Goal: Transaction & Acquisition: Purchase product/service

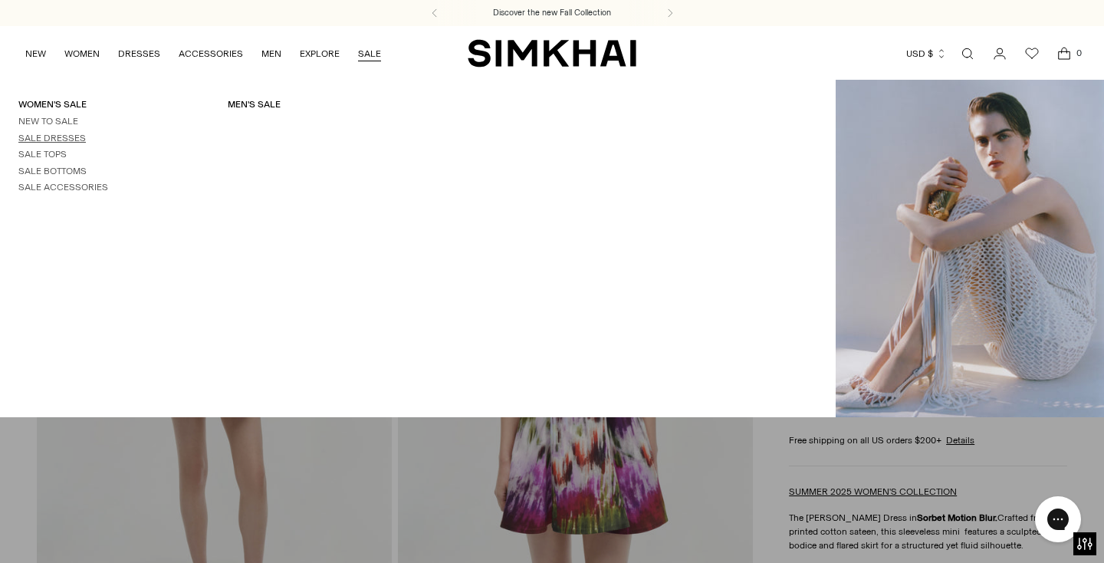
click at [50, 140] on link "Sale Dresses" at bounding box center [51, 138] width 67 height 11
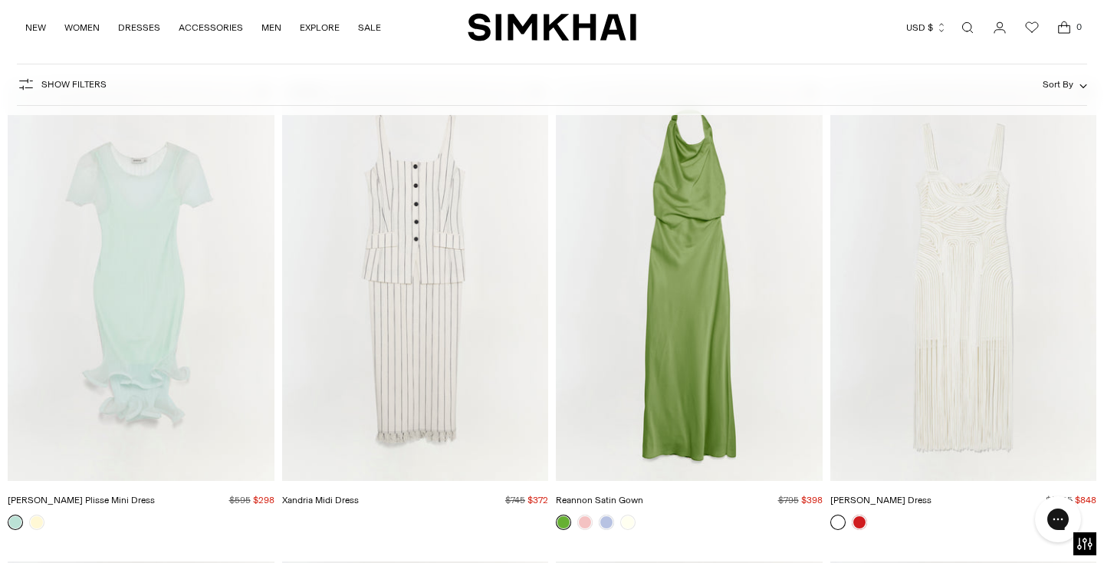
scroll to position [2111, 0]
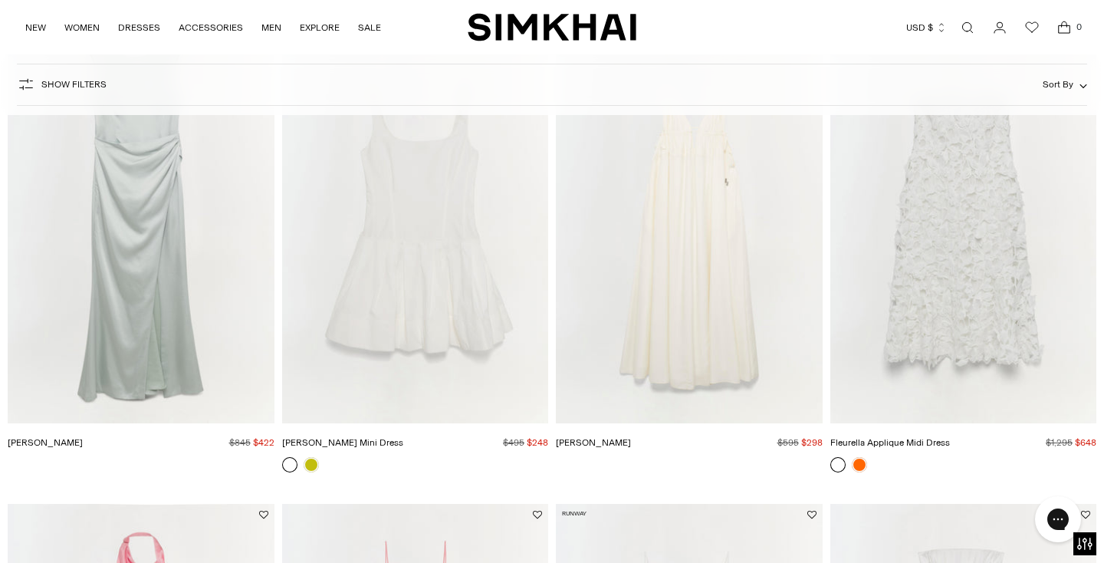
click at [1065, 86] on span "Sort By" at bounding box center [1058, 84] width 31 height 11
click at [0, 0] on div at bounding box center [0, 0] width 0 height 0
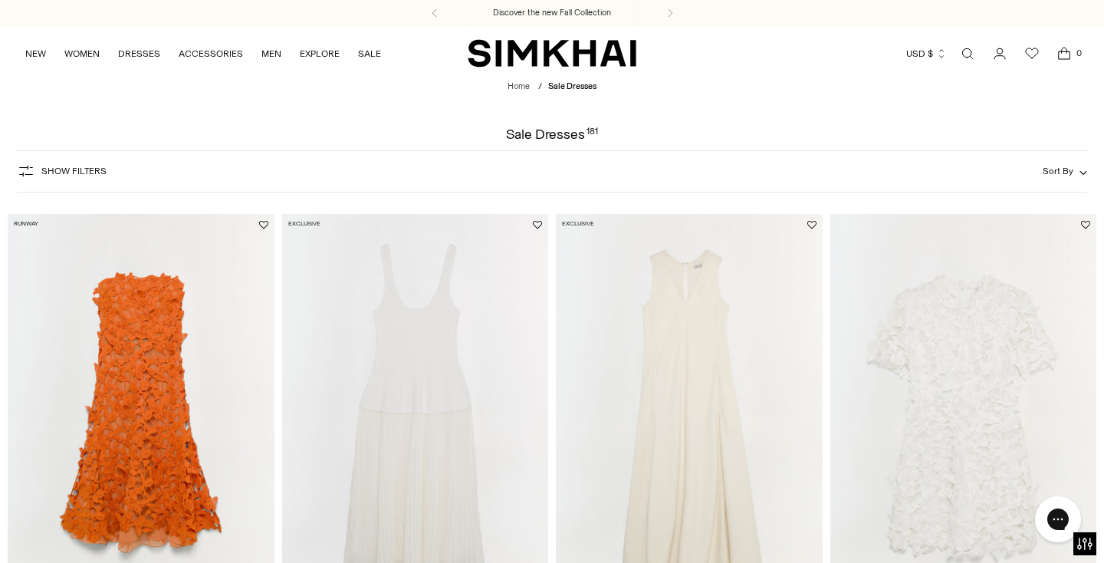
click at [1067, 172] on span "Sort By" at bounding box center [1058, 171] width 31 height 11
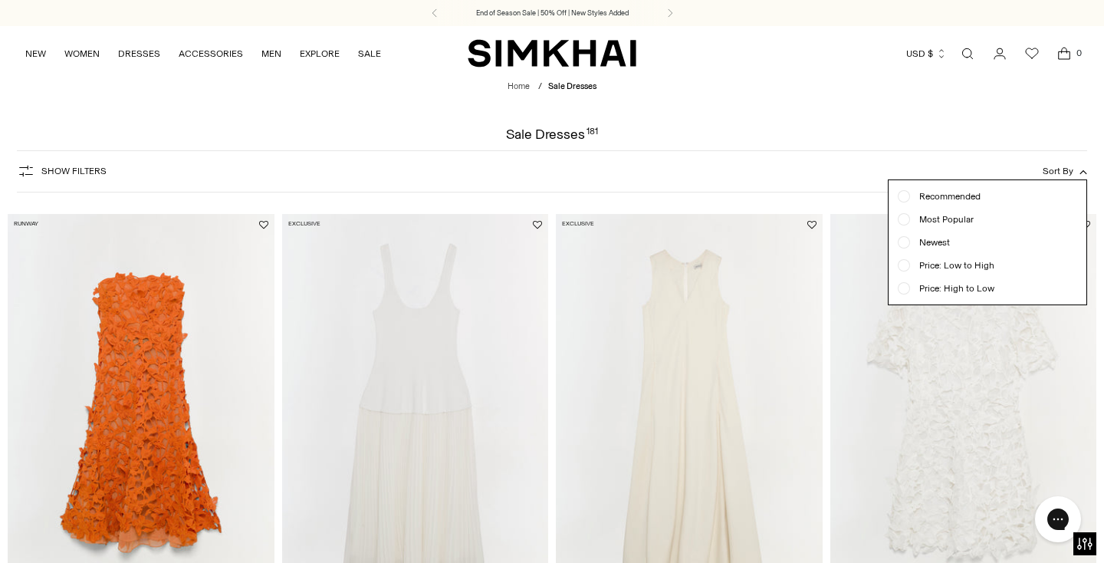
click at [906, 266] on div at bounding box center [904, 265] width 6 height 6
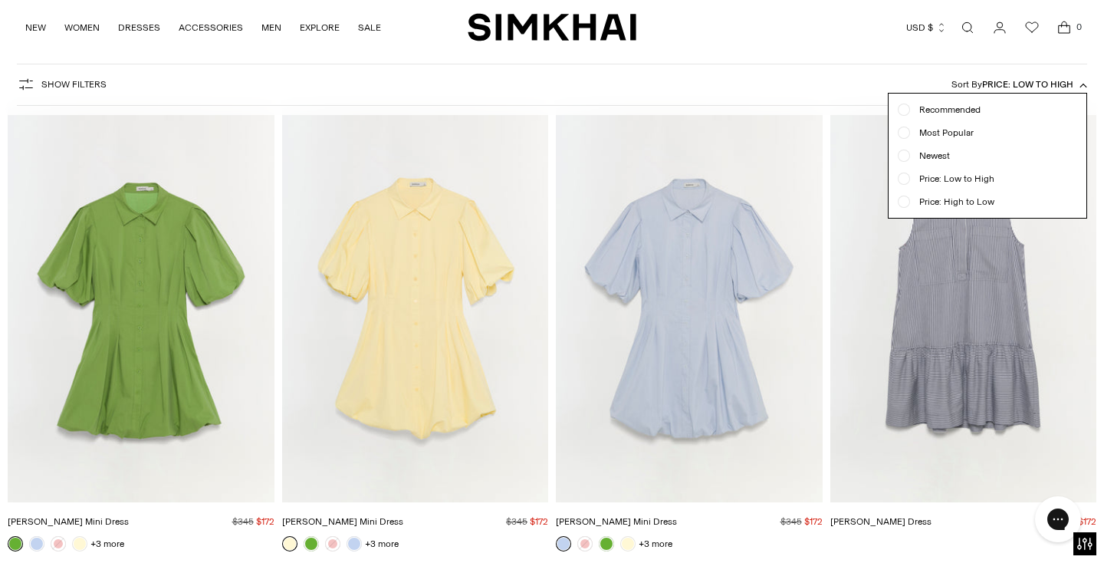
scroll to position [113, 0]
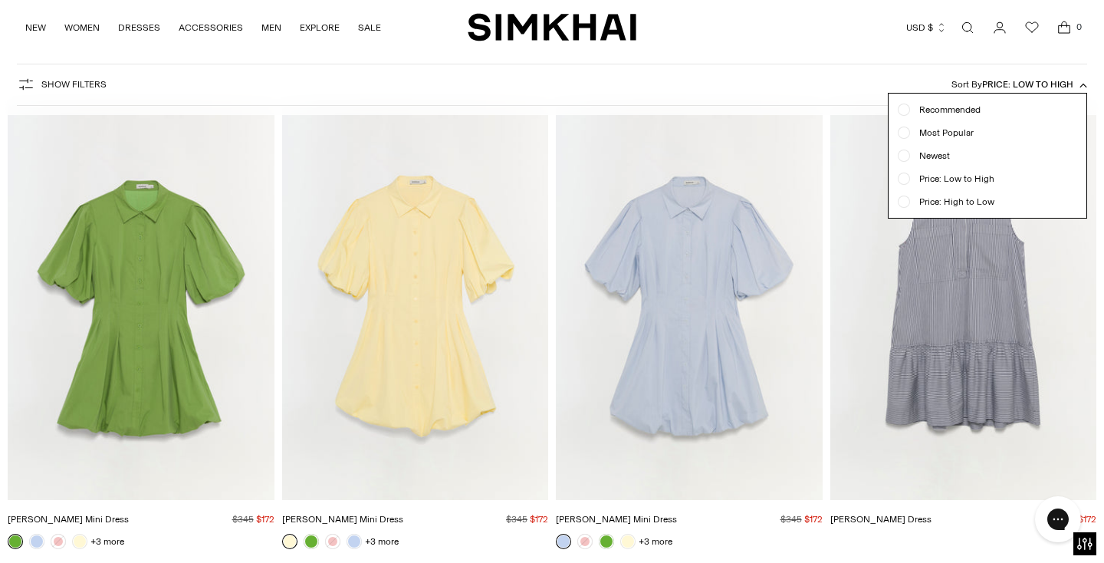
click at [25, 91] on icon "button" at bounding box center [26, 84] width 18 height 18
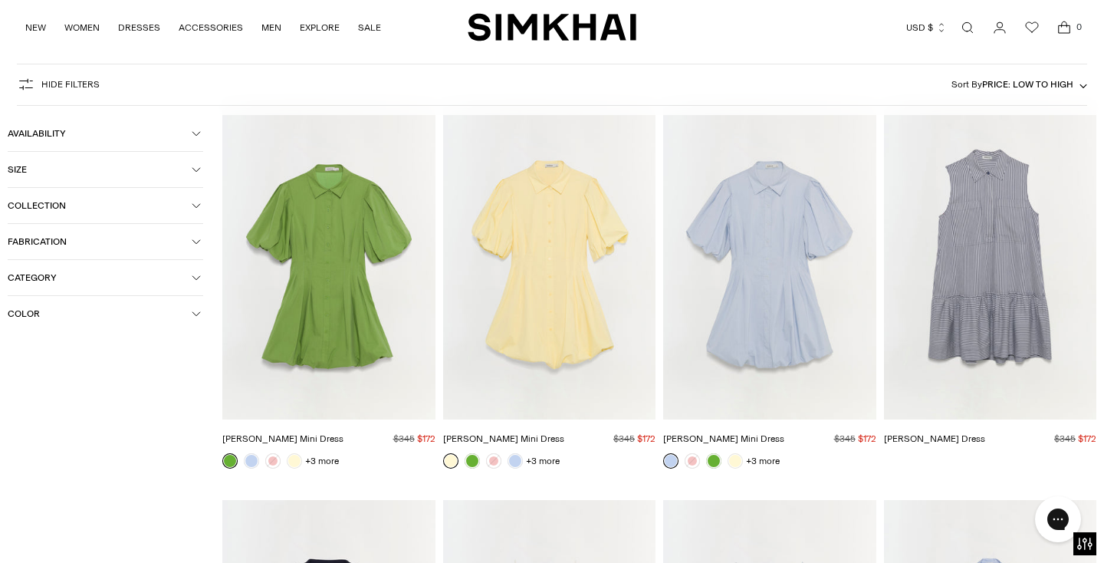
click at [109, 166] on span "Size" at bounding box center [100, 169] width 184 height 11
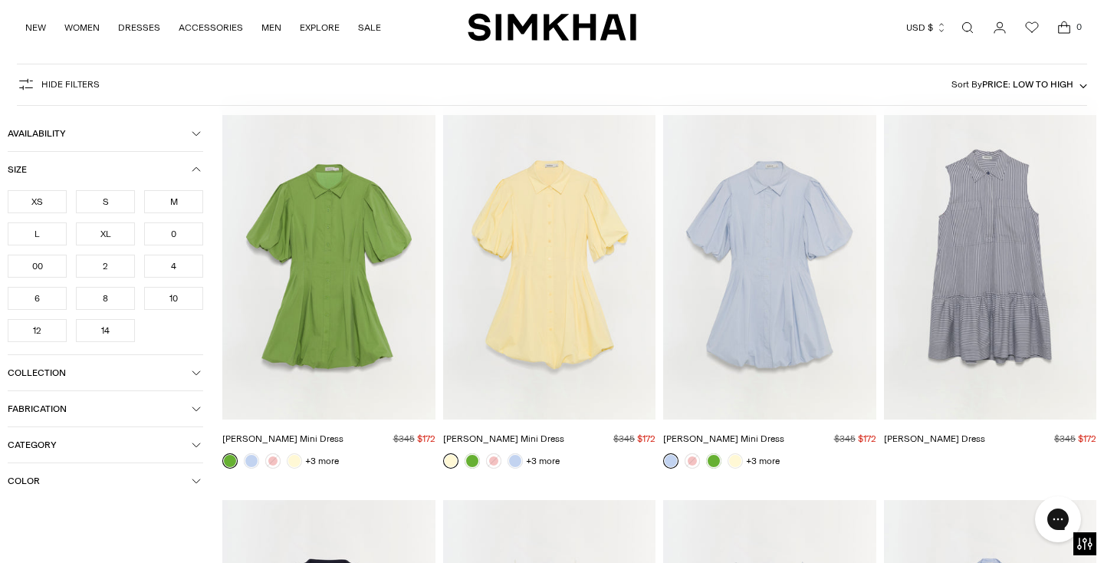
click at [42, 204] on div "XS" at bounding box center [37, 201] width 59 height 23
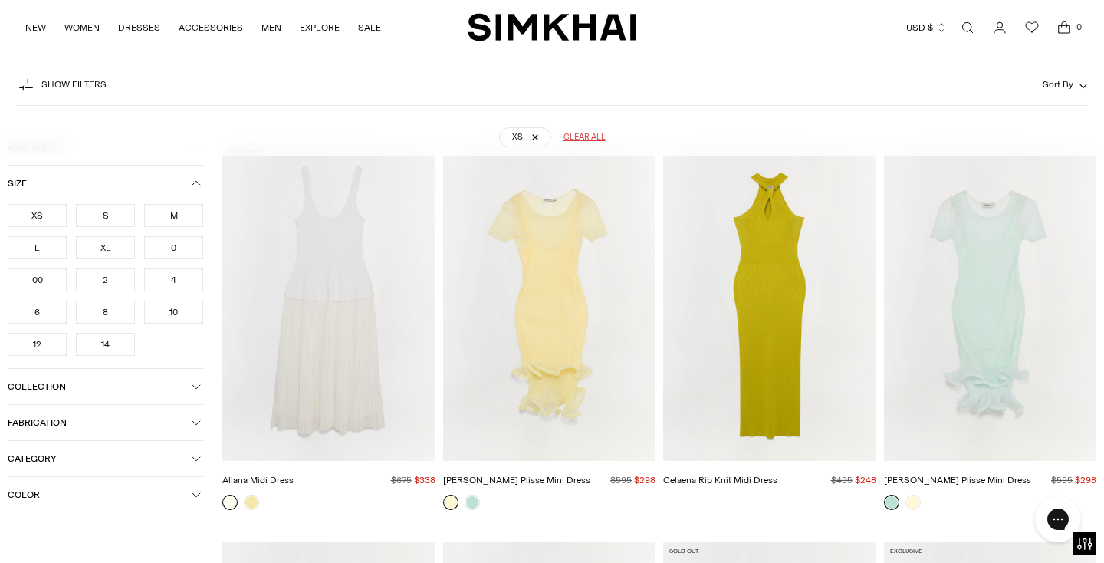
click at [194, 169] on button "Size" at bounding box center [106, 183] width 196 height 35
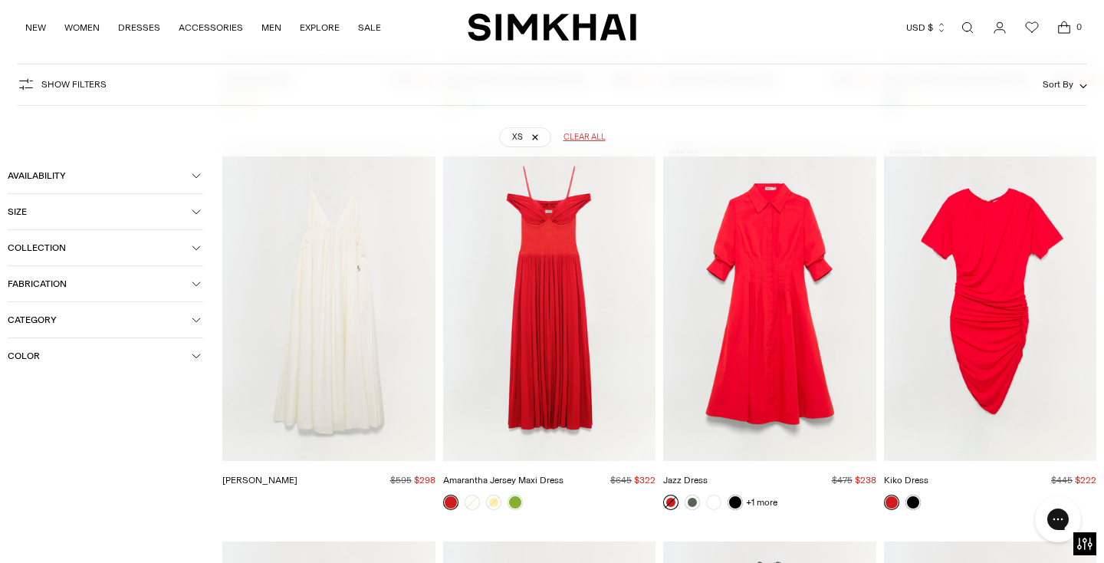
scroll to position [514, 0]
click at [117, 175] on span "Availability" at bounding box center [100, 175] width 184 height 11
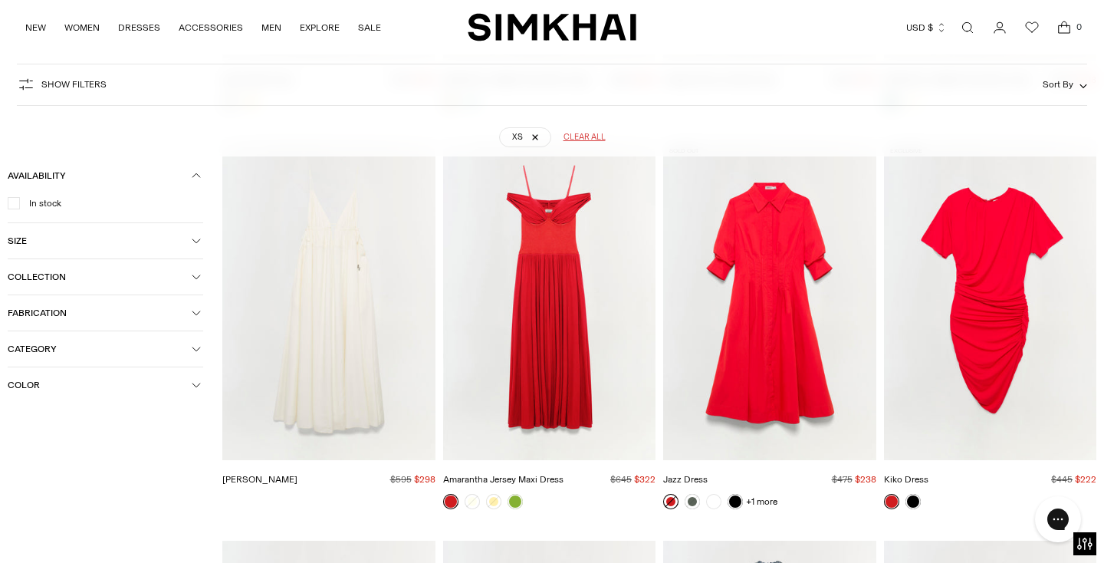
click at [182, 356] on button "Category" at bounding box center [106, 348] width 196 height 35
click at [190, 345] on span "Category" at bounding box center [100, 349] width 184 height 11
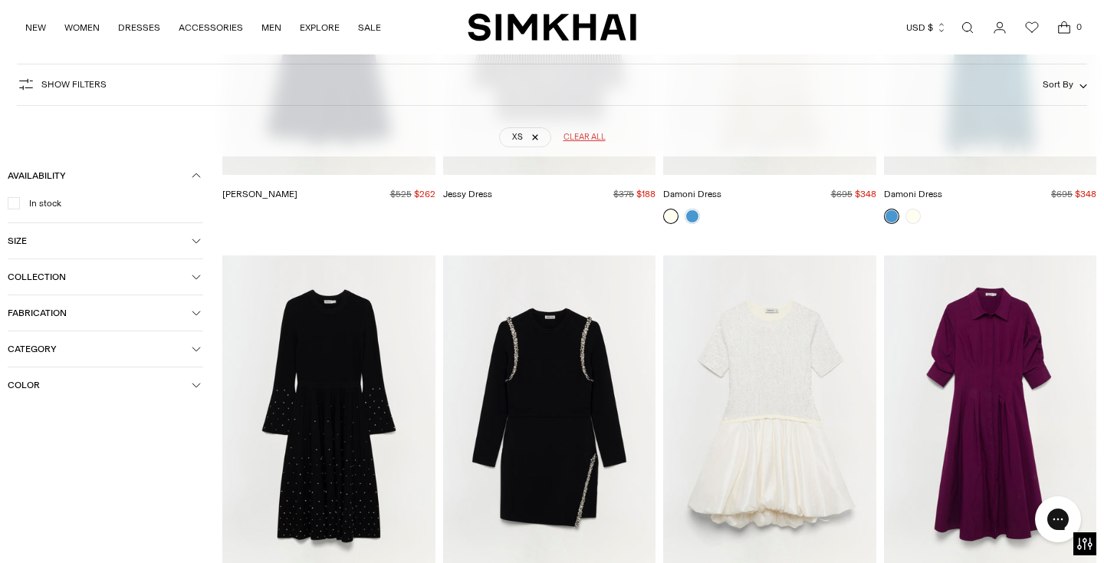
scroll to position [0, 0]
